Goal: Task Accomplishment & Management: Use online tool/utility

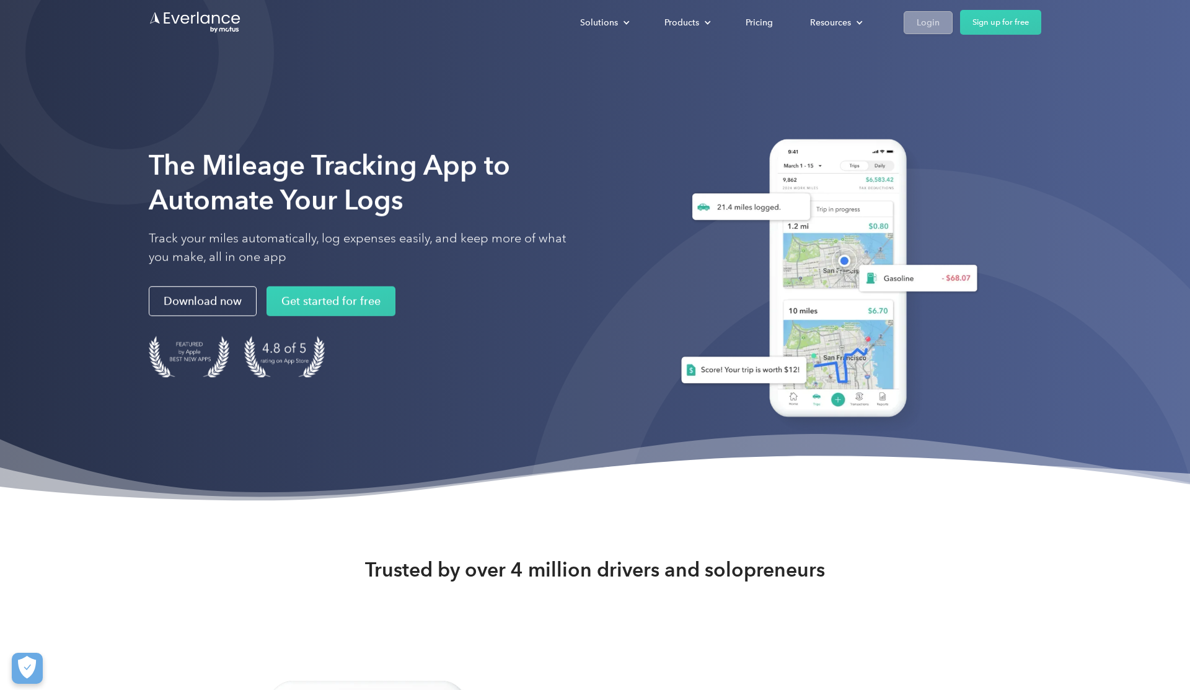
click at [935, 20] on div "Login" at bounding box center [928, 23] width 23 height 16
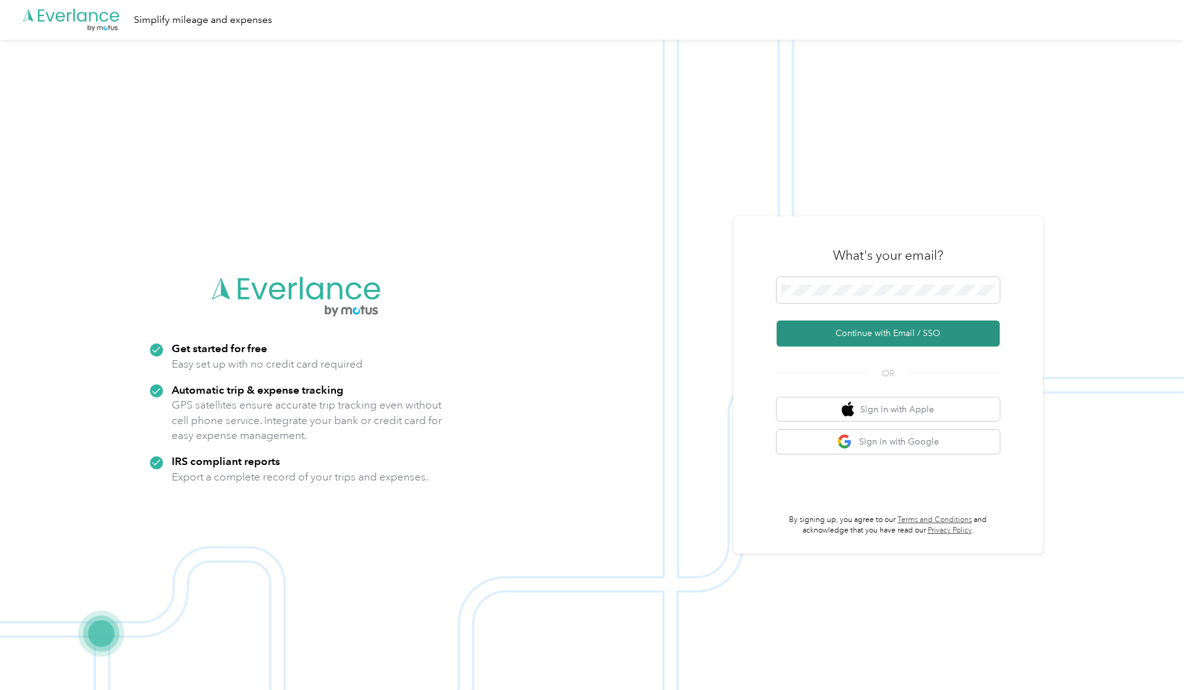
click at [888, 333] on button "Continue with Email / SSO" at bounding box center [888, 334] width 223 height 26
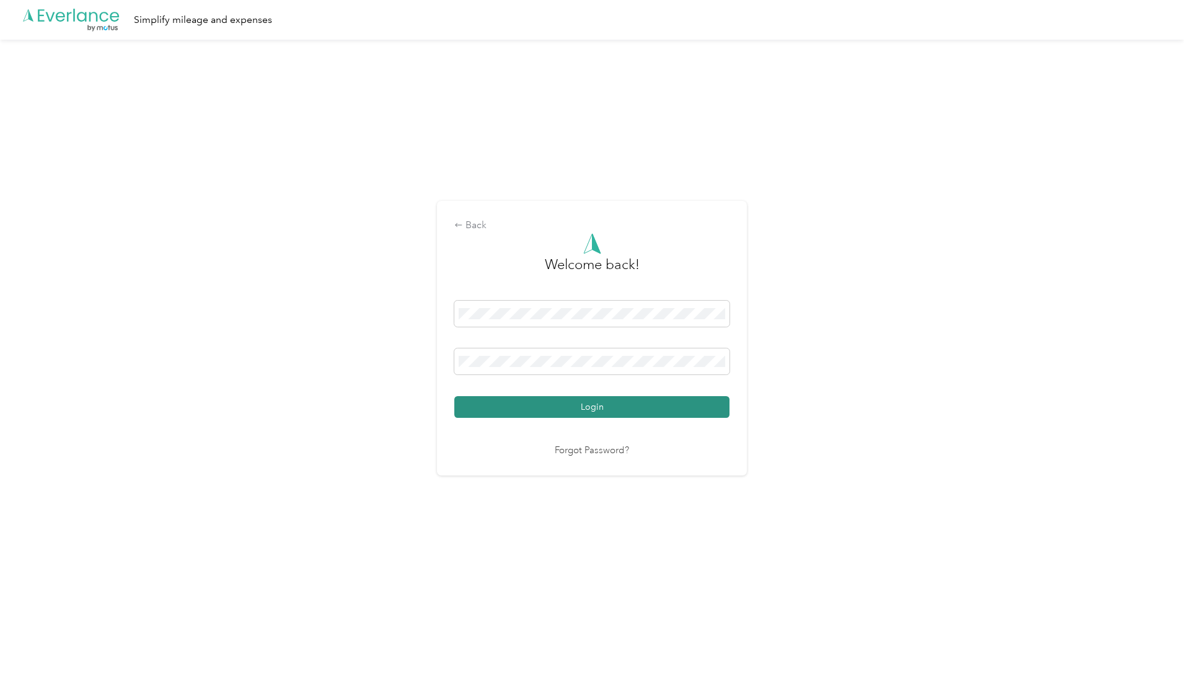
click at [650, 417] on button "Login" at bounding box center [591, 407] width 275 height 22
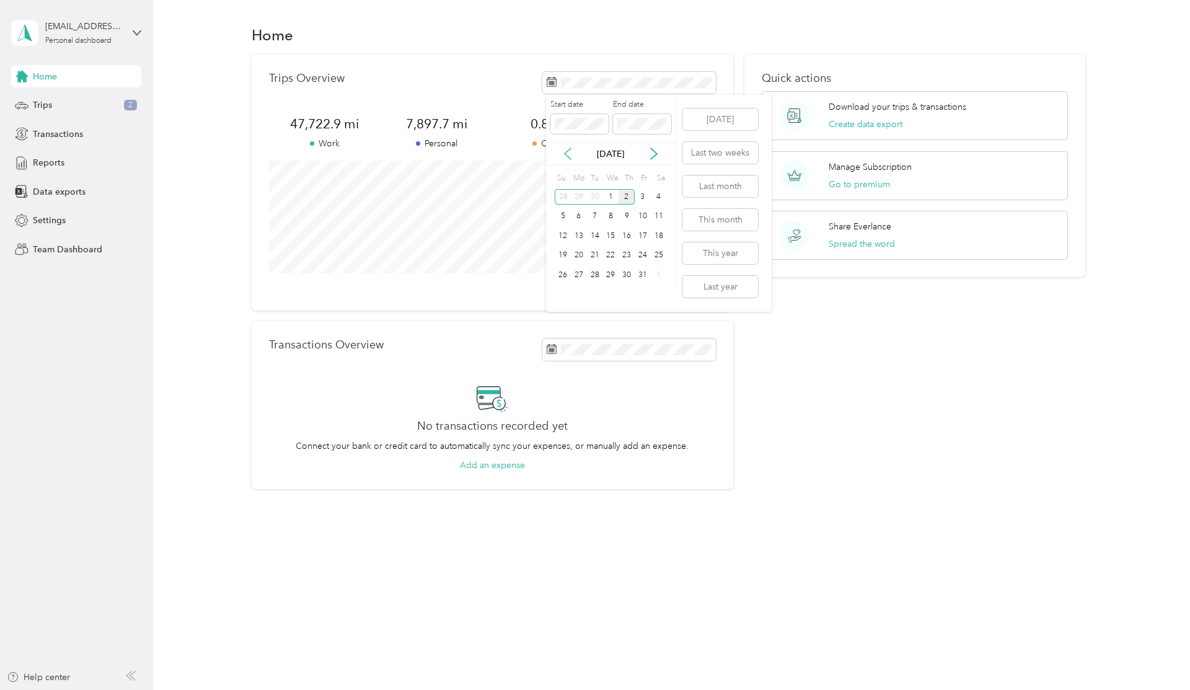
click at [565, 156] on icon at bounding box center [568, 154] width 12 height 12
click at [568, 149] on icon at bounding box center [568, 154] width 12 height 12
click at [642, 195] on div "1" at bounding box center [643, 197] width 16 height 16
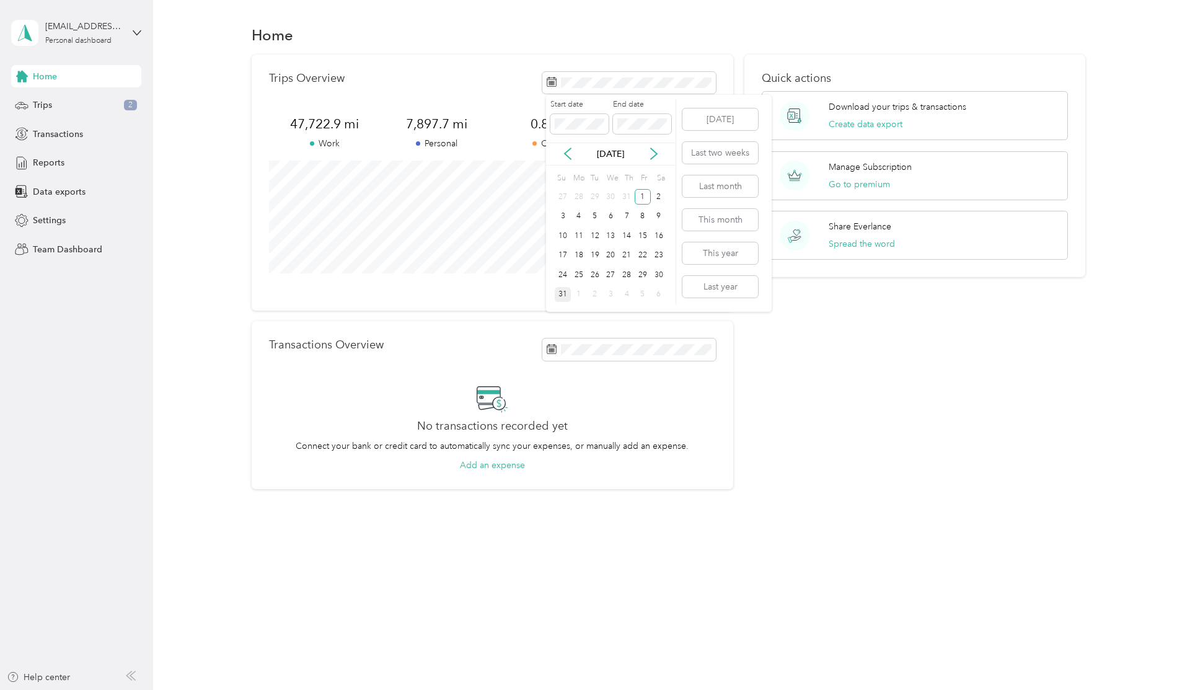
click at [562, 296] on div "31" at bounding box center [563, 295] width 16 height 16
click at [849, 123] on button "Create data export" at bounding box center [866, 124] width 74 height 13
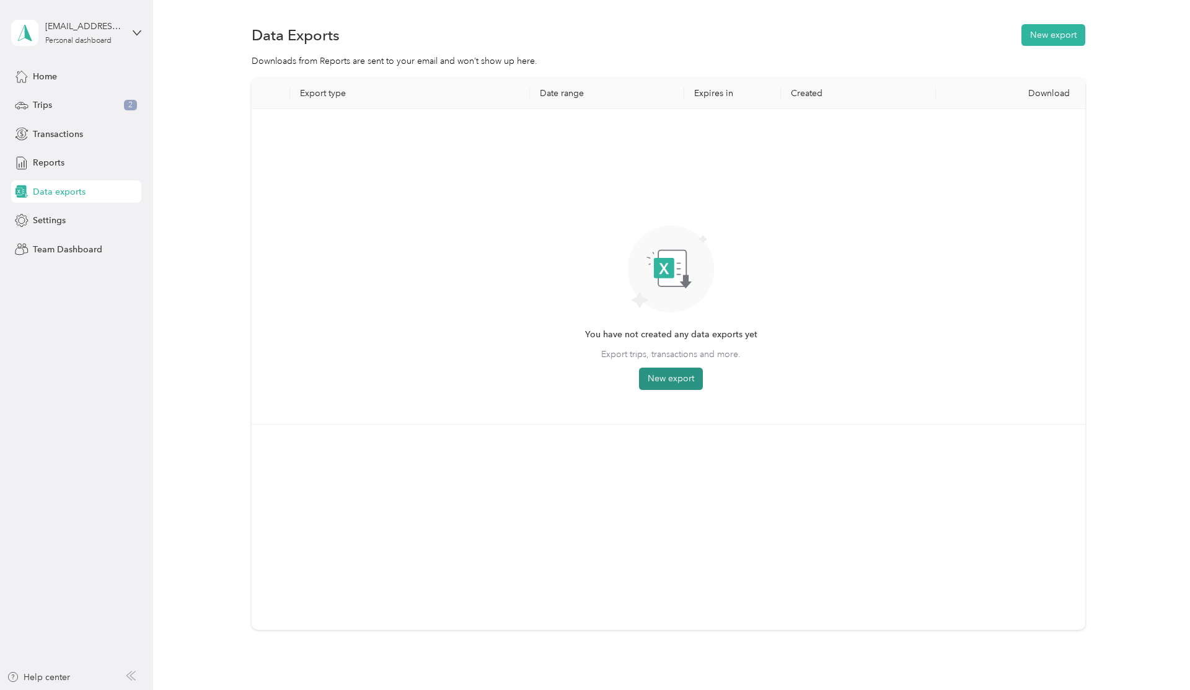
click at [676, 379] on button "New export" at bounding box center [671, 379] width 64 height 22
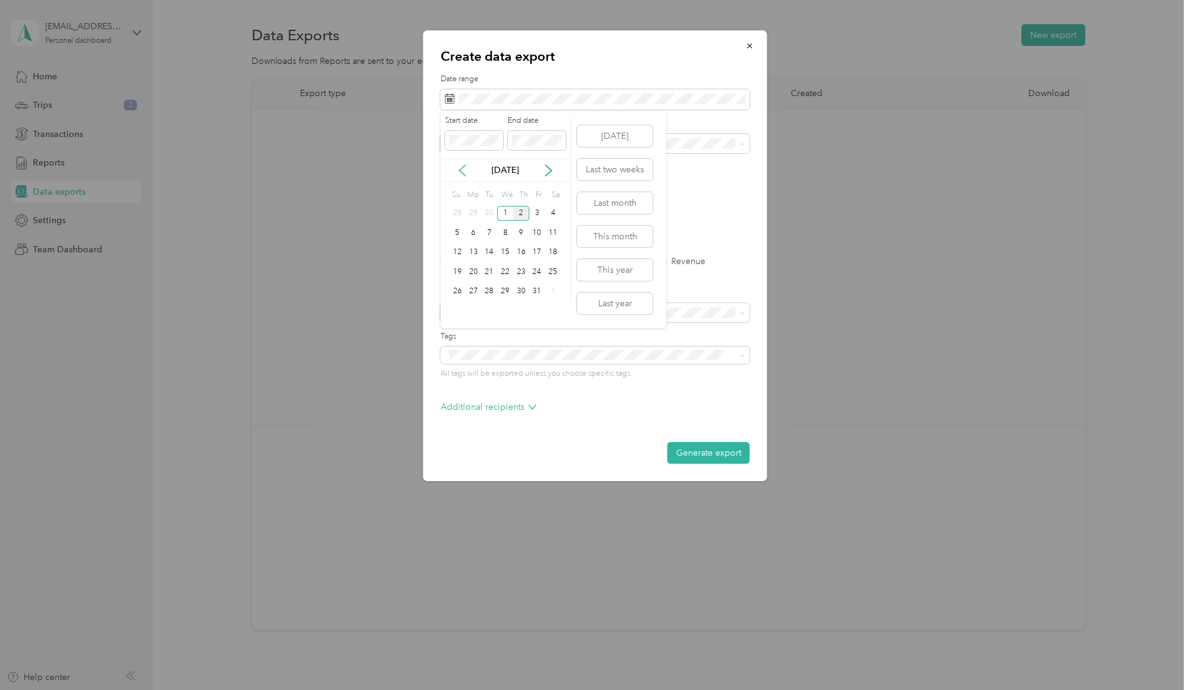
click at [465, 174] on icon at bounding box center [462, 170] width 12 height 12
click at [538, 210] on div "1" at bounding box center [537, 214] width 16 height 16
click at [459, 311] on div "31" at bounding box center [458, 311] width 16 height 16
click at [521, 149] on span at bounding box center [595, 144] width 309 height 20
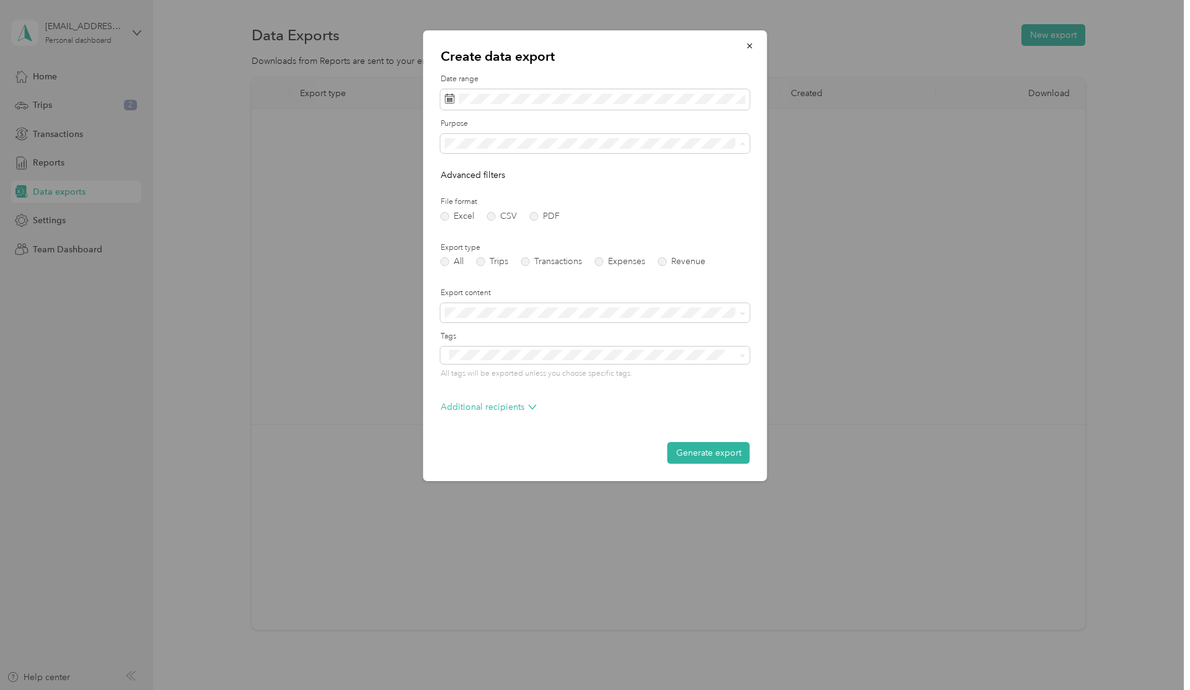
click at [496, 191] on li "Work" at bounding box center [595, 187] width 309 height 22
click at [710, 452] on button "Generate export" at bounding box center [709, 453] width 82 height 22
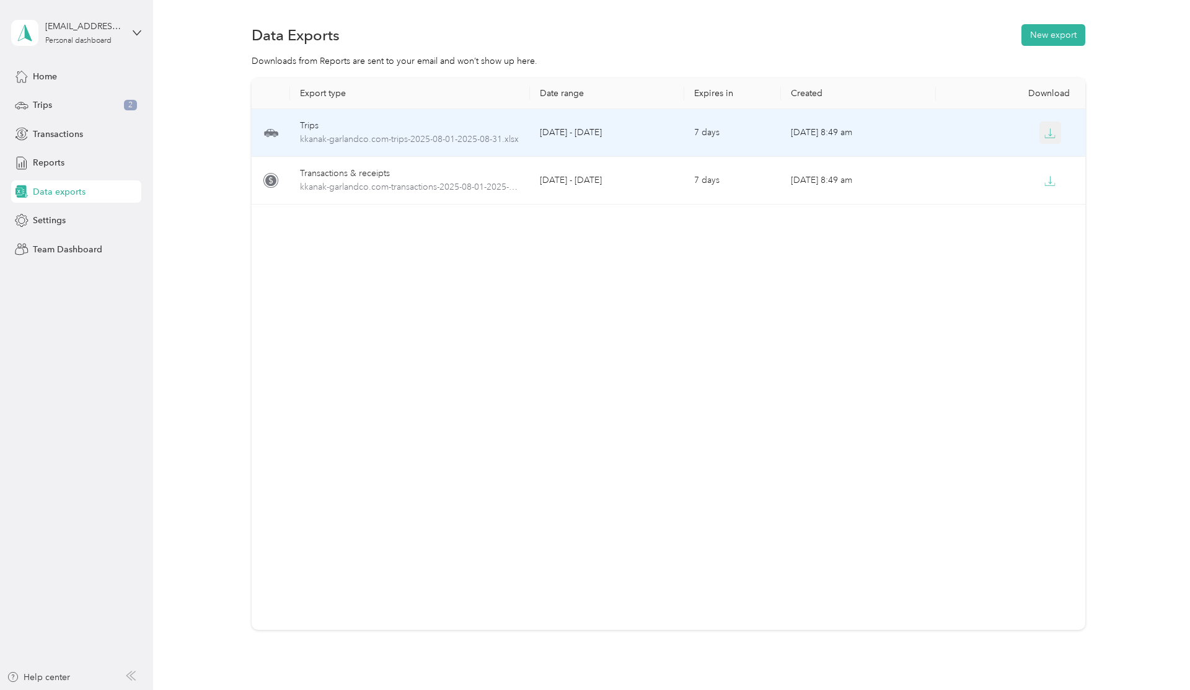
click at [1048, 130] on icon "button" at bounding box center [1050, 133] width 11 height 11
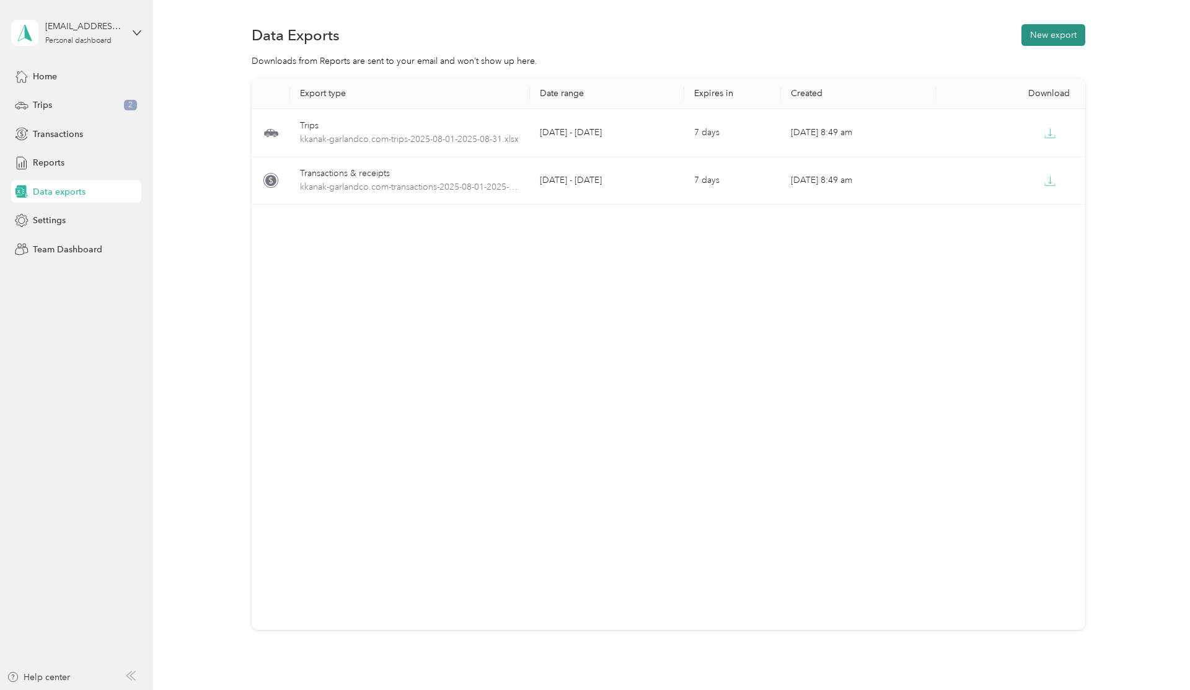
click at [1060, 34] on button "New export" at bounding box center [1054, 35] width 64 height 22
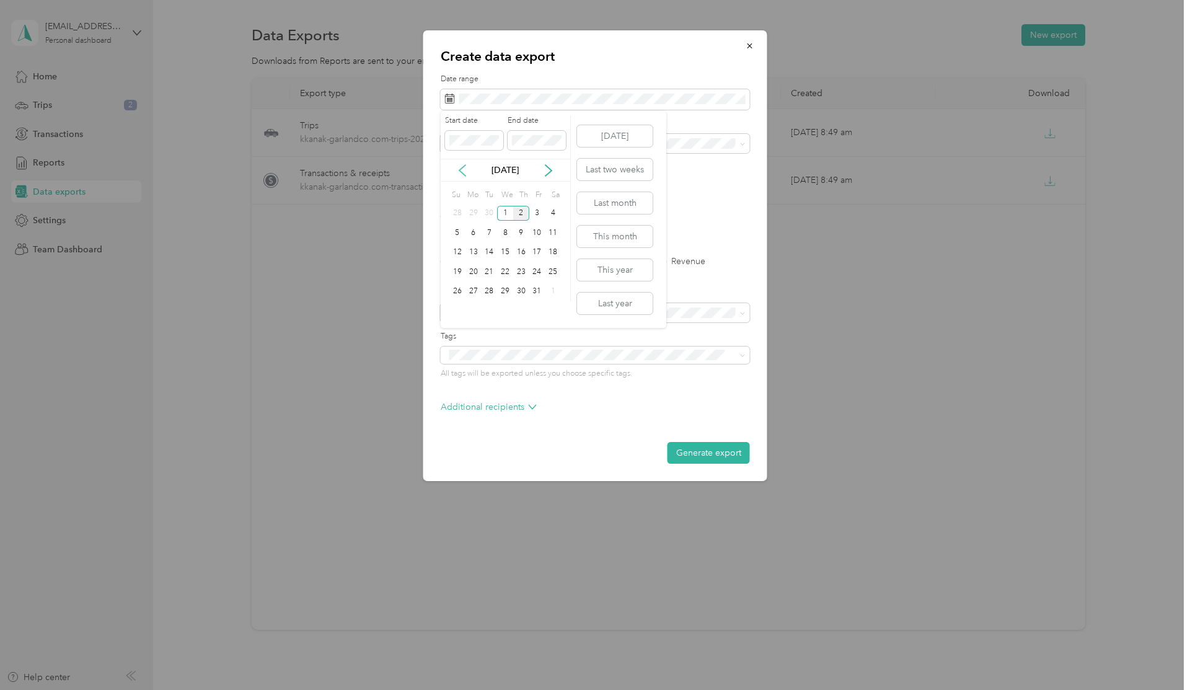
click at [461, 169] on icon at bounding box center [462, 170] width 6 height 11
click at [473, 216] on div "1" at bounding box center [474, 214] width 16 height 16
click at [490, 290] on div "30" at bounding box center [489, 292] width 16 height 16
click at [575, 151] on span at bounding box center [595, 144] width 309 height 20
click at [539, 191] on li "Work" at bounding box center [595, 187] width 309 height 22
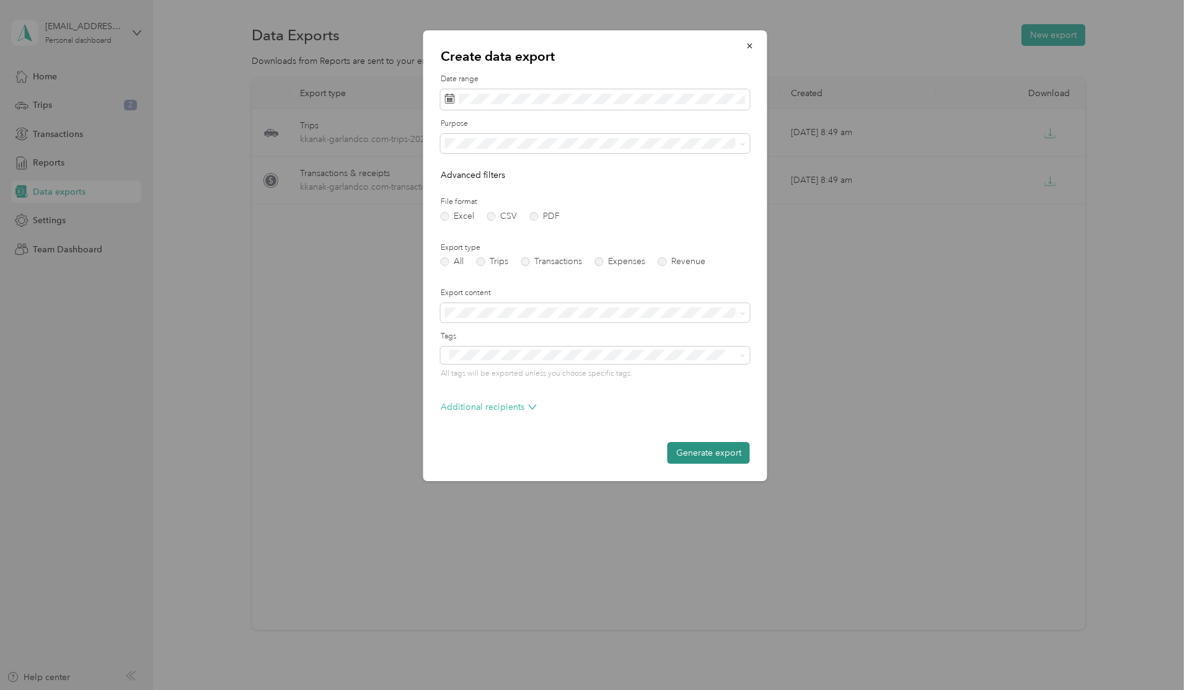
click at [713, 456] on button "Generate export" at bounding box center [709, 453] width 82 height 22
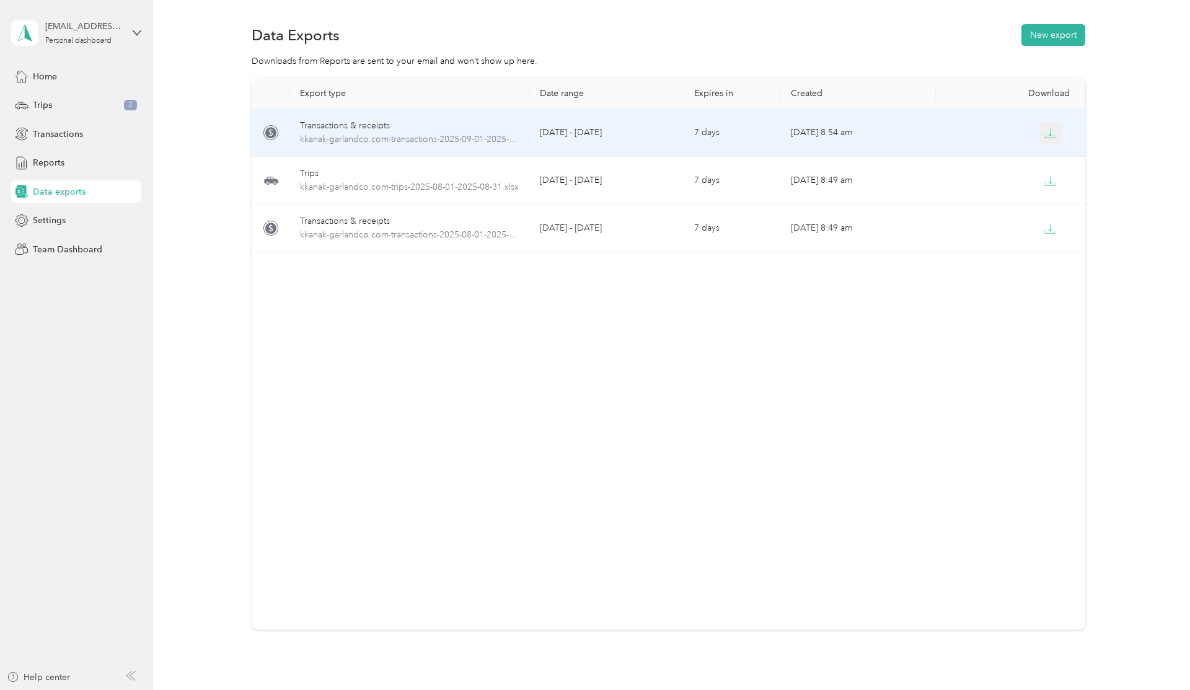
click at [1060, 130] on button "button" at bounding box center [1051, 133] width 22 height 22
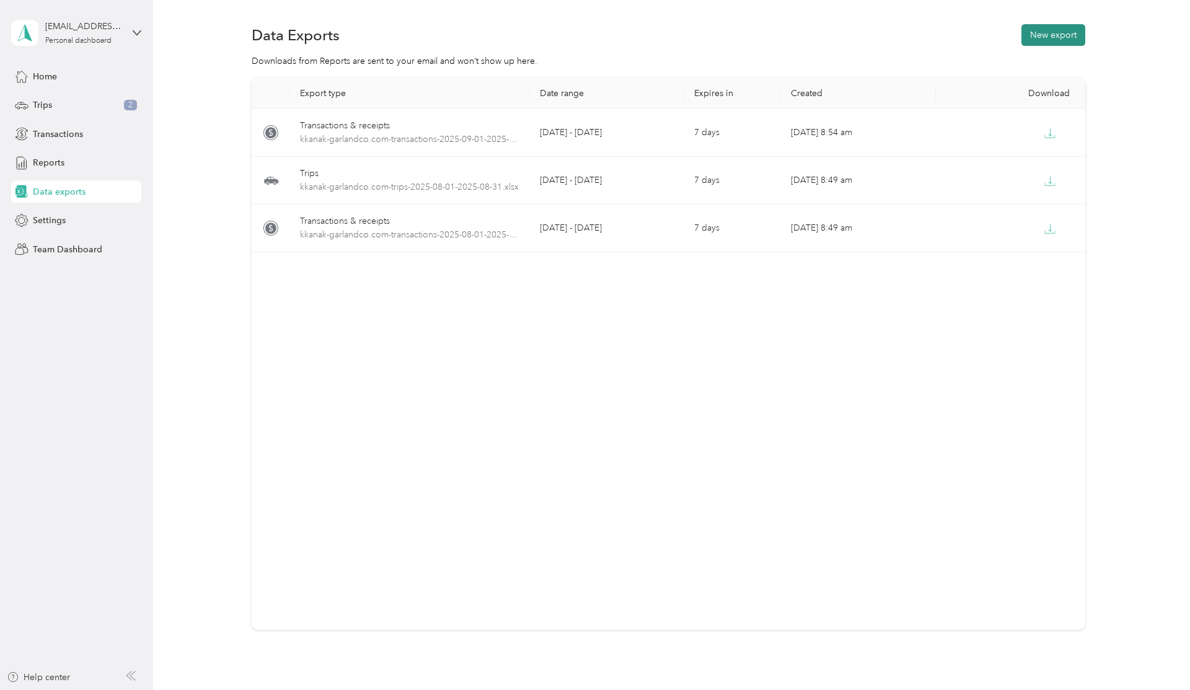
click at [1050, 35] on button "New export" at bounding box center [1054, 35] width 64 height 22
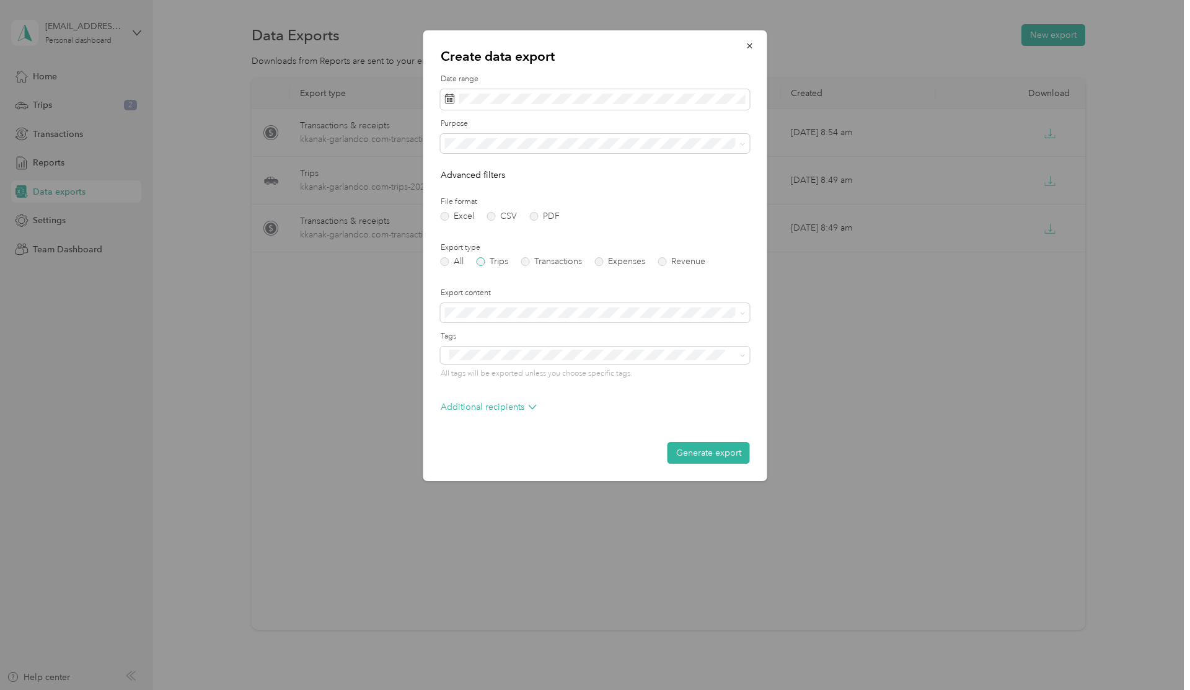
click at [485, 263] on label "Trips" at bounding box center [493, 261] width 32 height 9
click at [633, 106] on span at bounding box center [595, 99] width 309 height 21
click at [559, 92] on span at bounding box center [595, 99] width 309 height 21
click at [461, 166] on icon at bounding box center [462, 170] width 12 height 12
click at [472, 215] on div "1" at bounding box center [474, 214] width 16 height 16
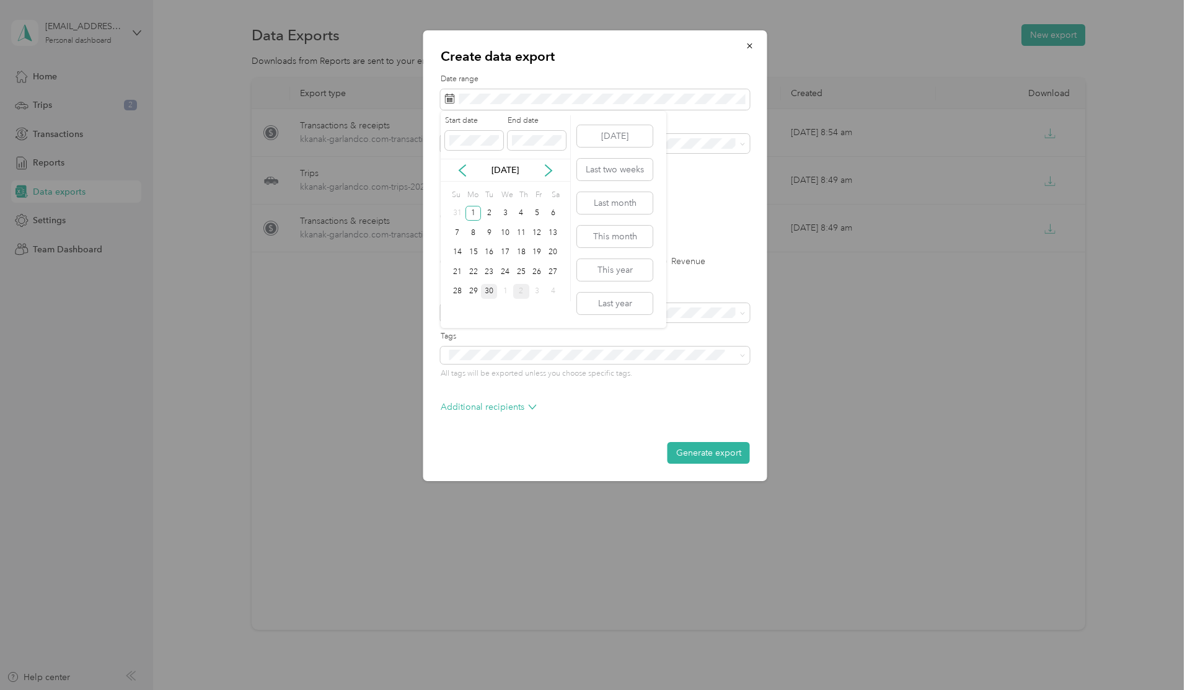
click at [490, 293] on div "30" at bounding box center [489, 292] width 16 height 16
click at [517, 186] on div "Work" at bounding box center [596, 186] width 292 height 13
click at [719, 456] on button "Generate export" at bounding box center [709, 453] width 82 height 22
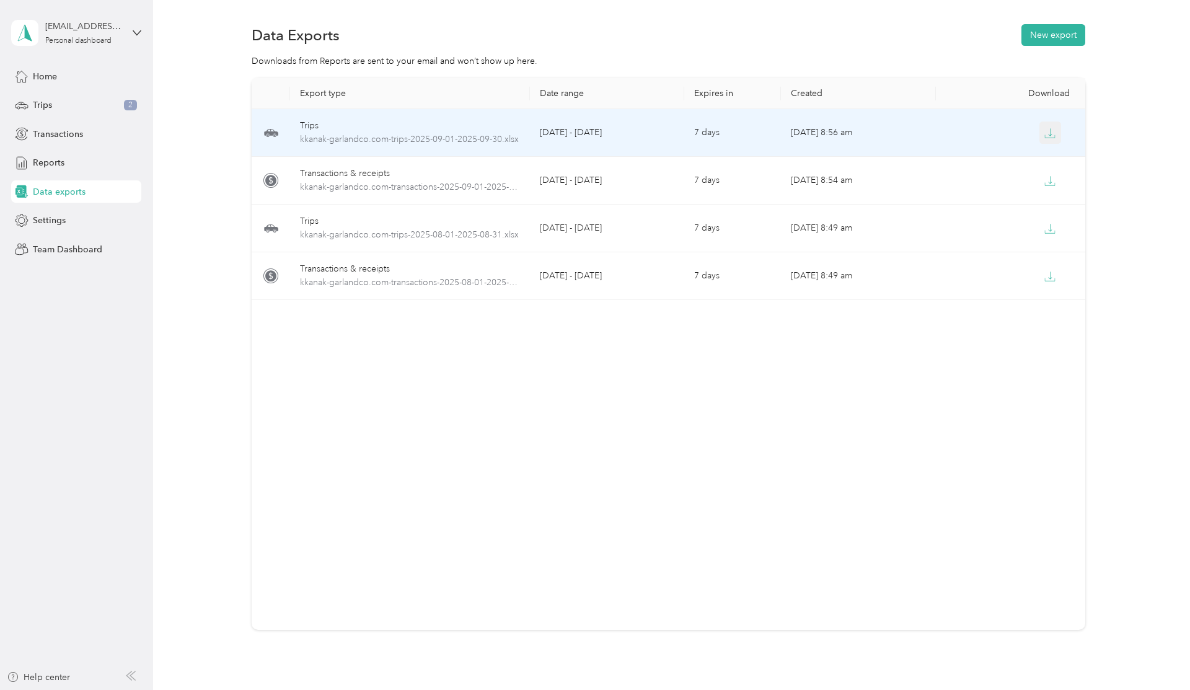
click at [1056, 134] on icon "button" at bounding box center [1050, 133] width 11 height 11
